Goal: Information Seeking & Learning: Learn about a topic

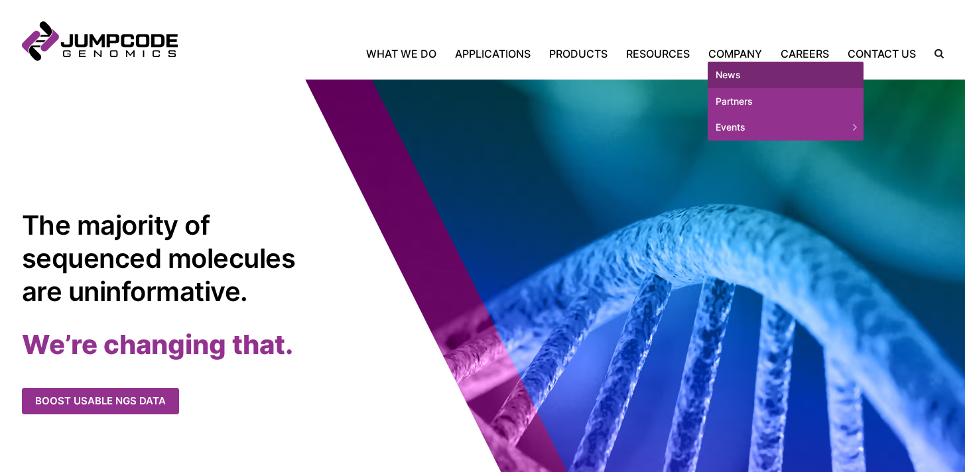
click at [733, 74] on link "News" at bounding box center [786, 75] width 156 height 27
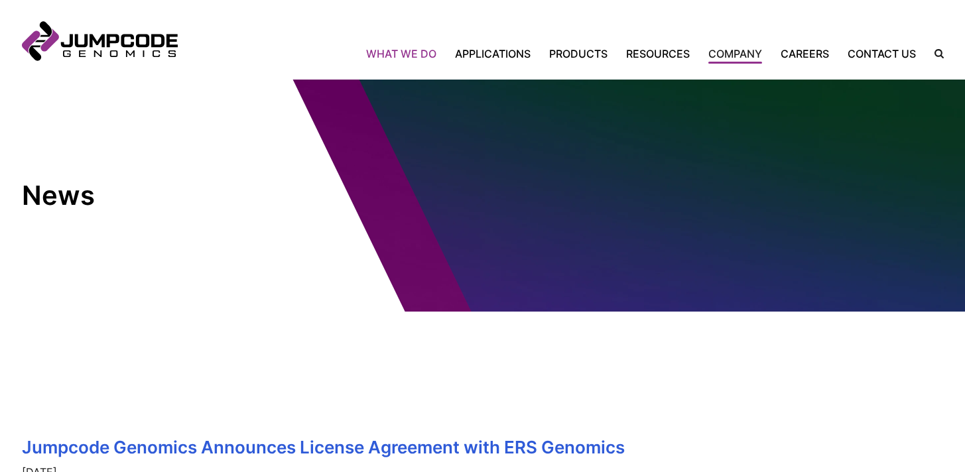
click at [406, 54] on link "What We Do" at bounding box center [406, 54] width 80 height 16
